Goal: Information Seeking & Learning: Learn about a topic

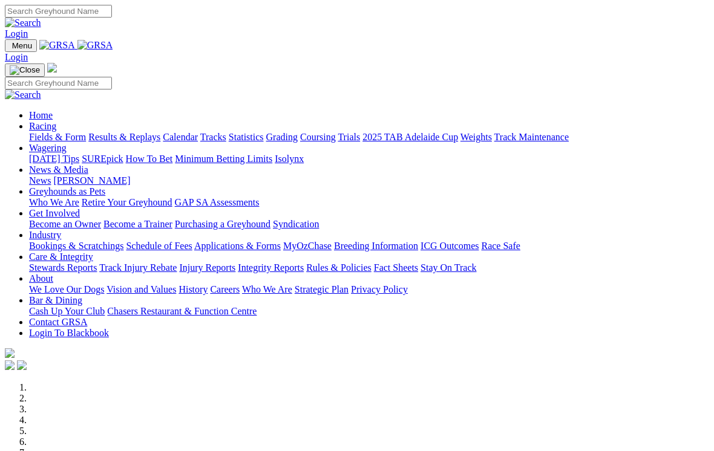
scroll to position [338, 0]
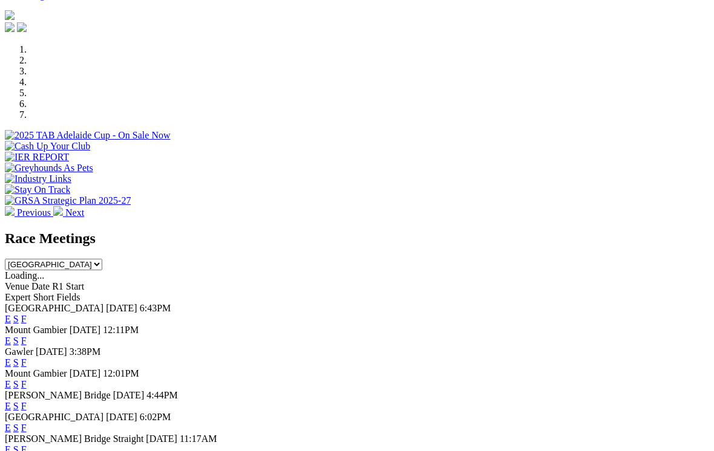
click at [27, 357] on link "F" at bounding box center [23, 362] width 5 height 10
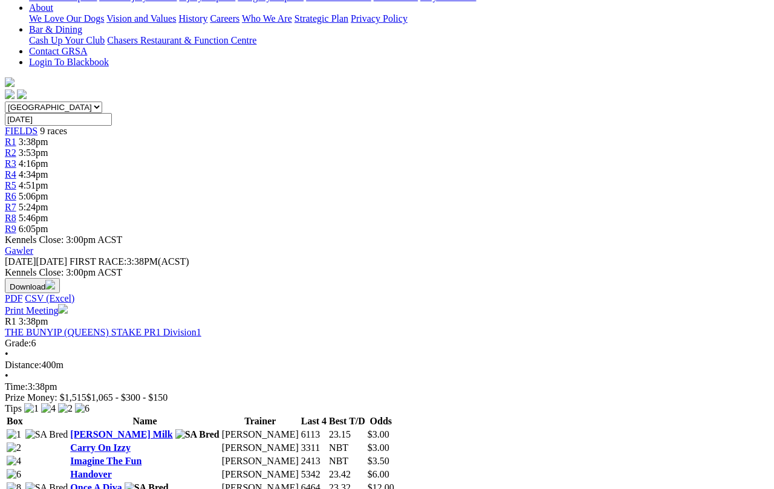
scroll to position [294, 0]
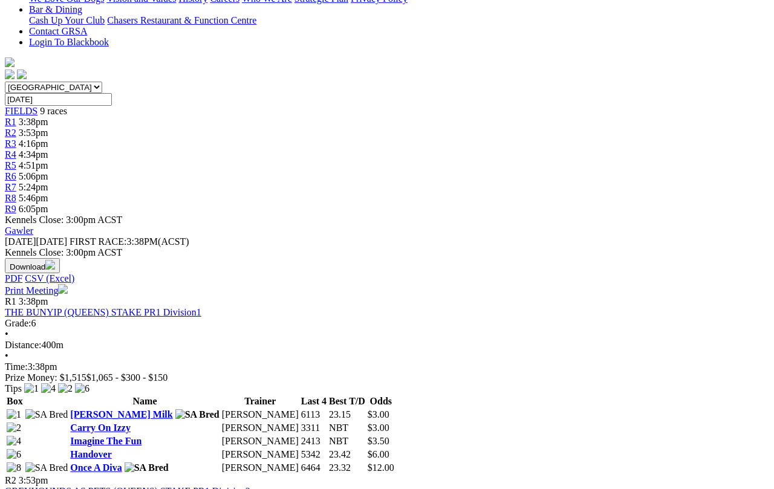
scroll to position [314, 0]
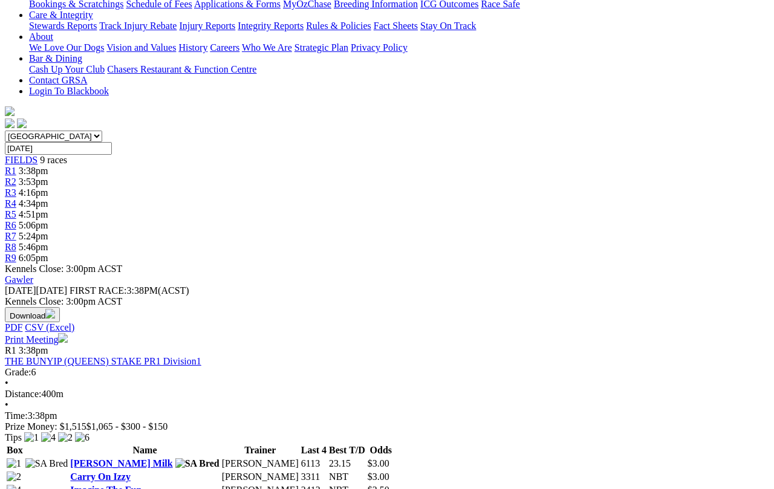
scroll to position [262, 0]
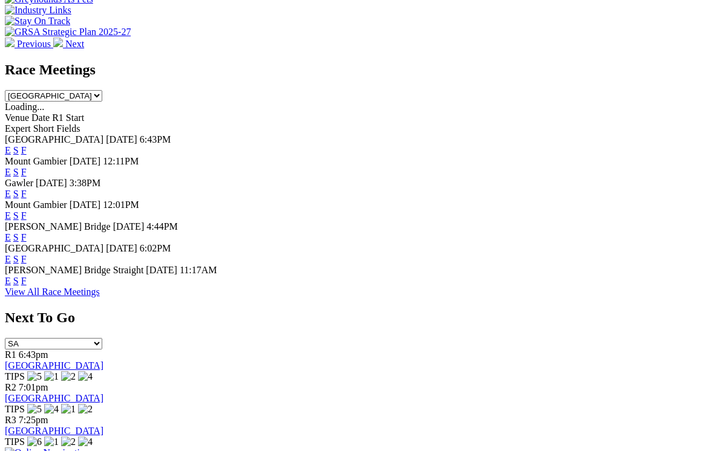
scroll to position [506, 0]
click at [27, 255] on link "F" at bounding box center [23, 260] width 5 height 10
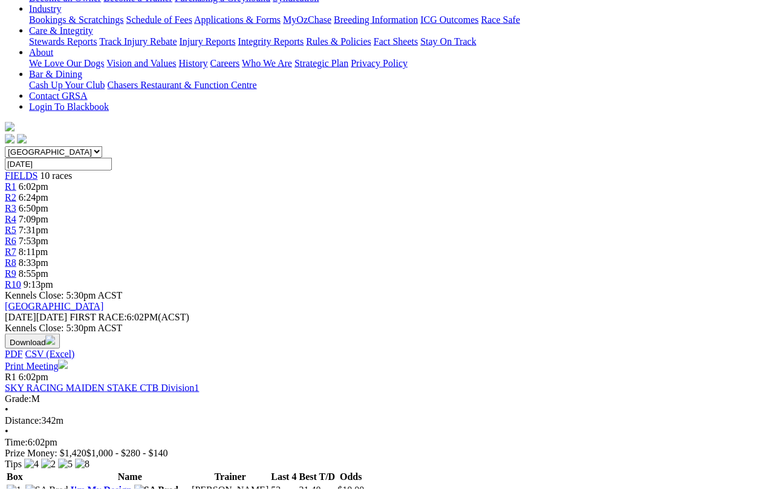
scroll to position [0, 16]
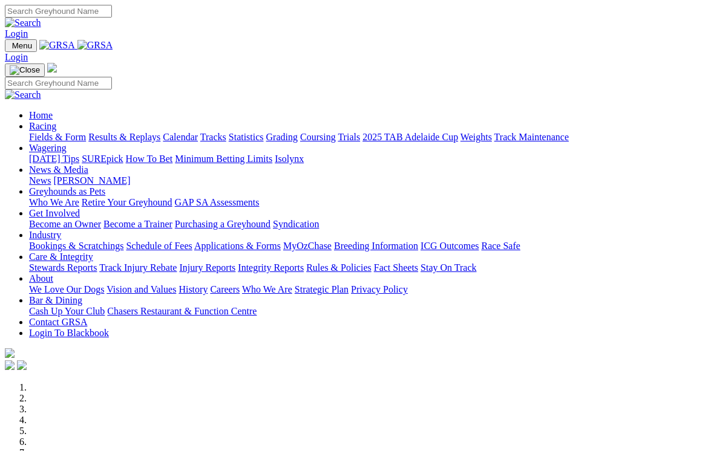
scroll to position [525, 0]
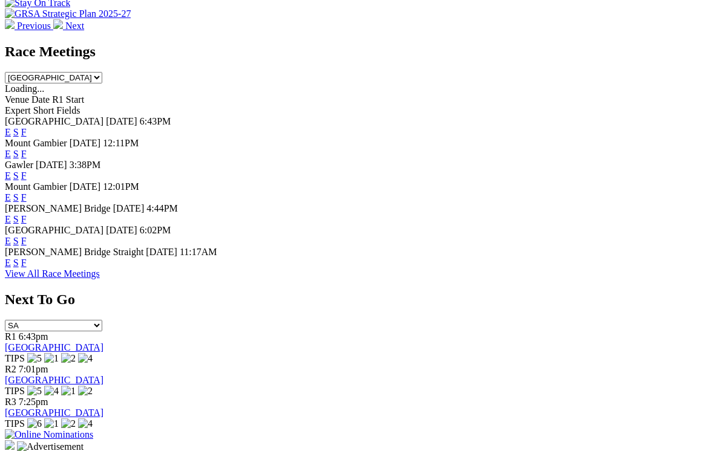
click at [27, 258] on link "F" at bounding box center [23, 263] width 5 height 10
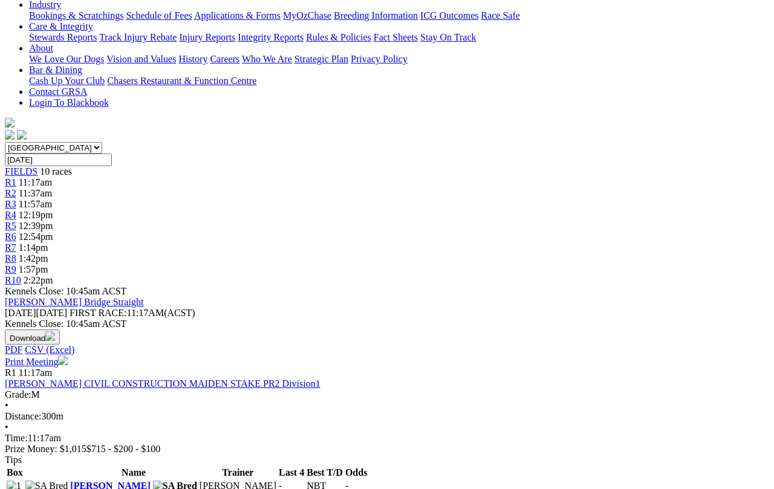
scroll to position [217, 0]
